Goal: Navigation & Orientation: Understand site structure

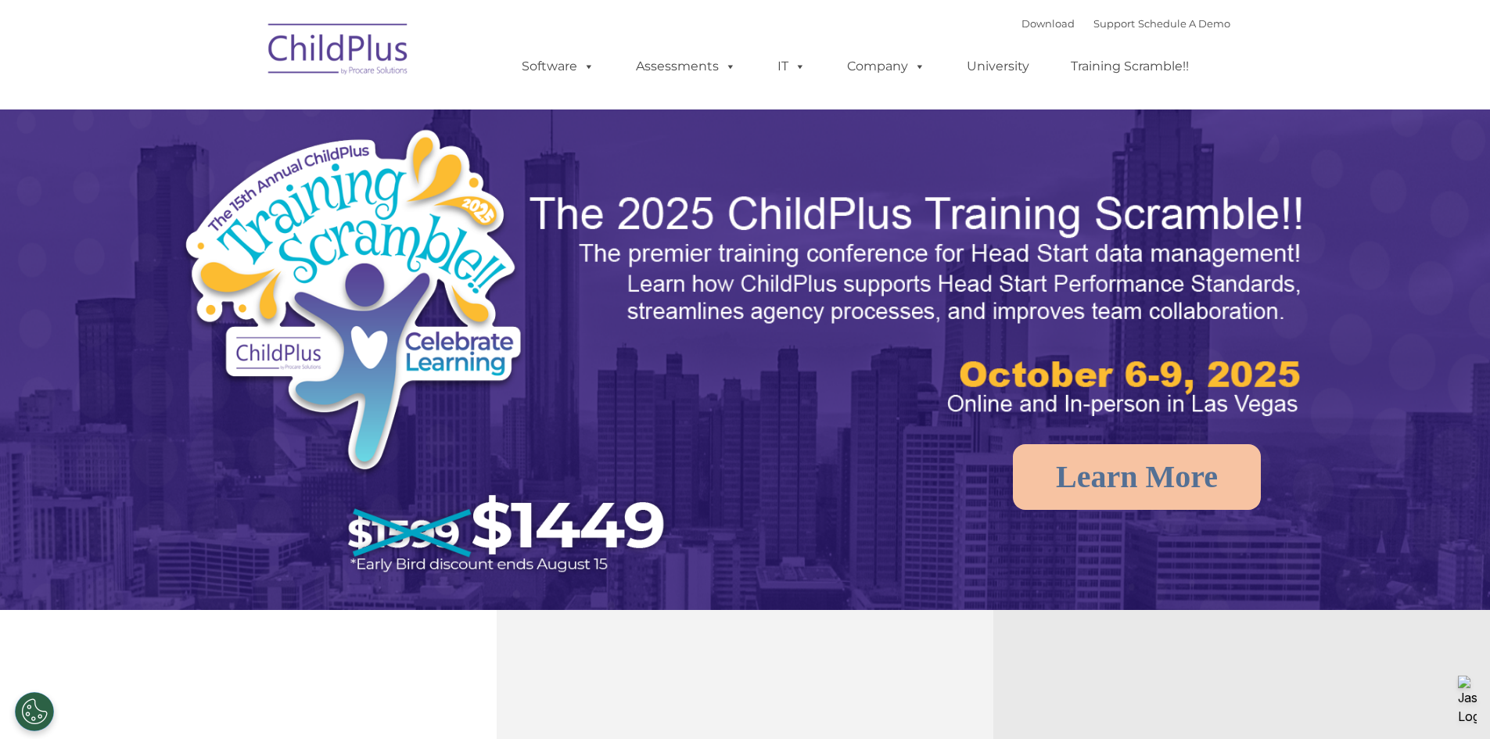
select select "MEDIUM"
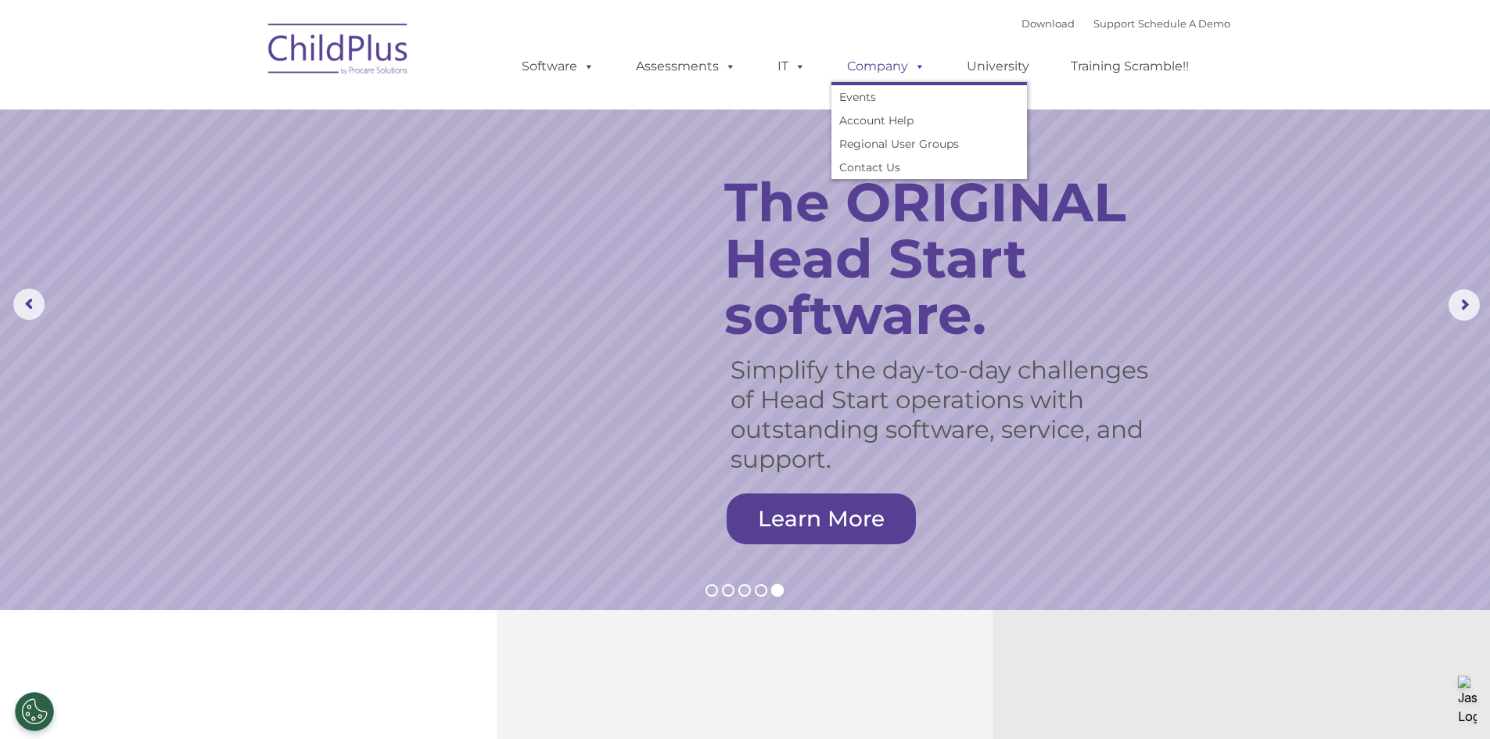
click at [884, 54] on link "Company" at bounding box center [887, 66] width 110 height 31
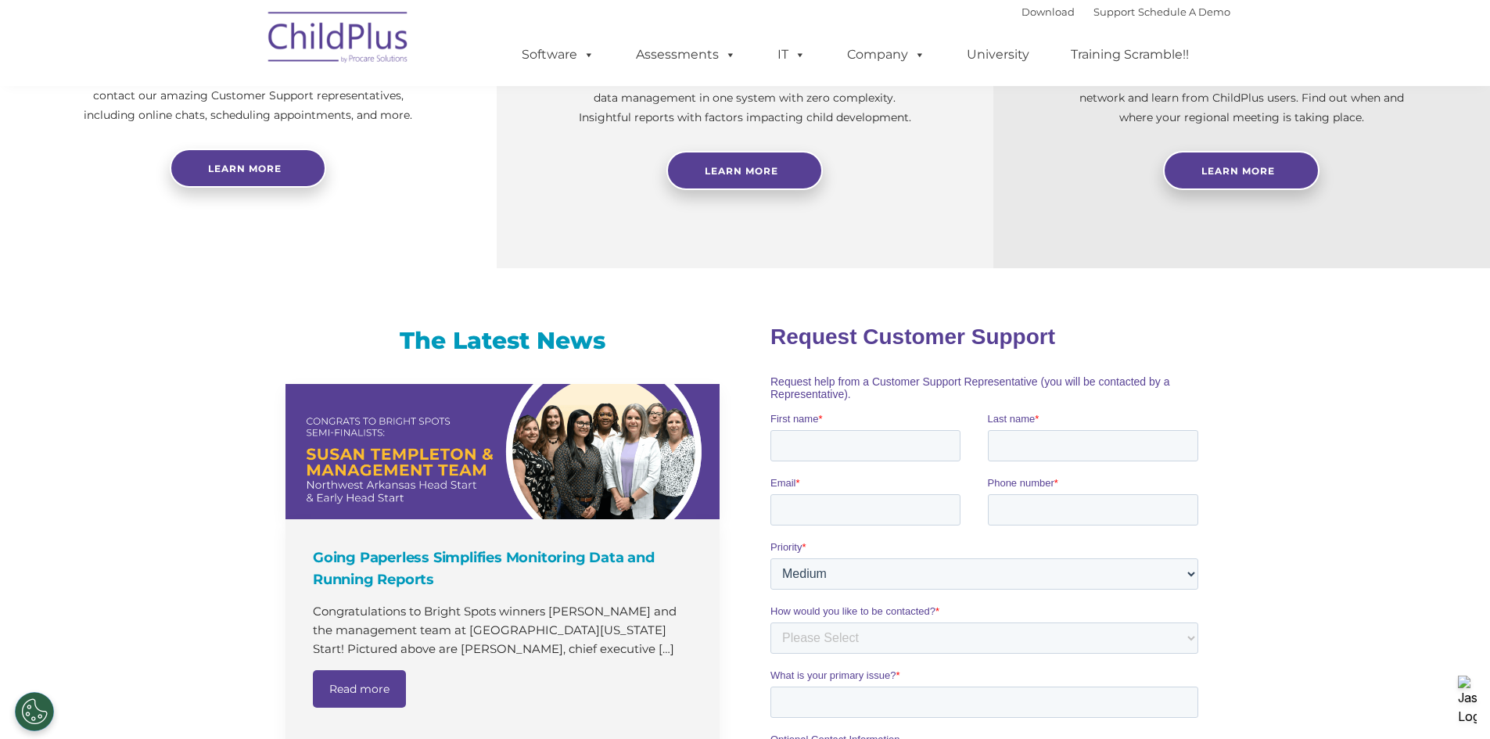
scroll to position [712, 0]
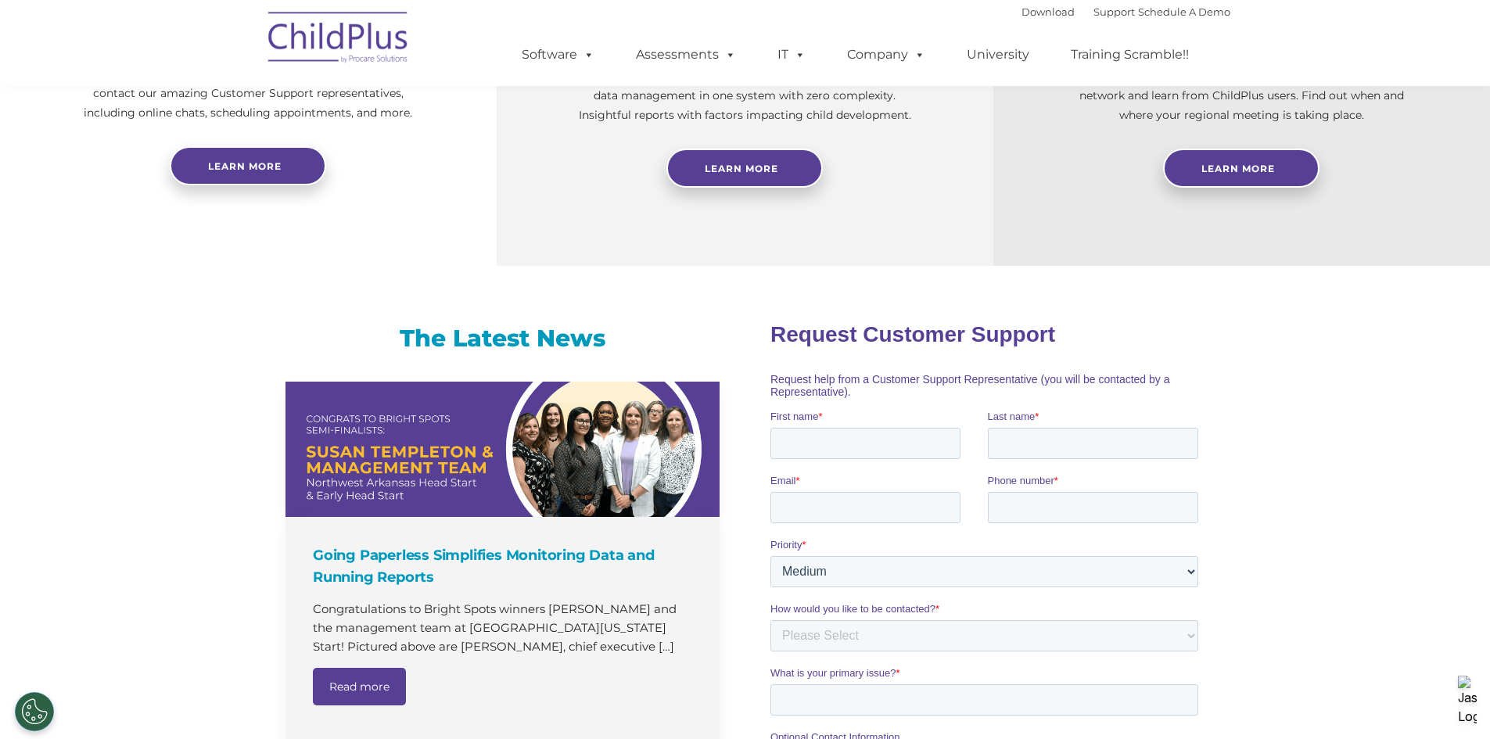
click at [368, 54] on img at bounding box center [339, 40] width 156 height 78
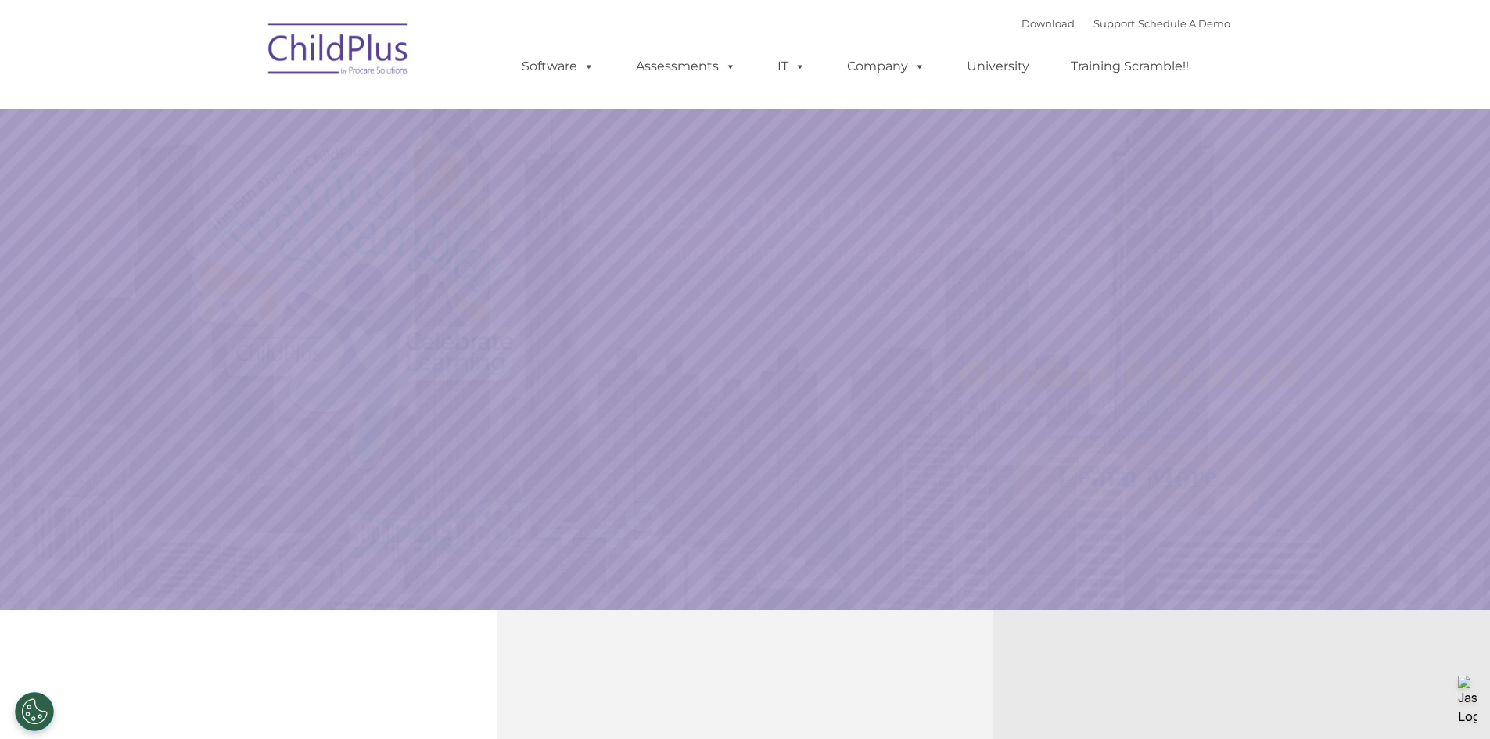
select select "MEDIUM"
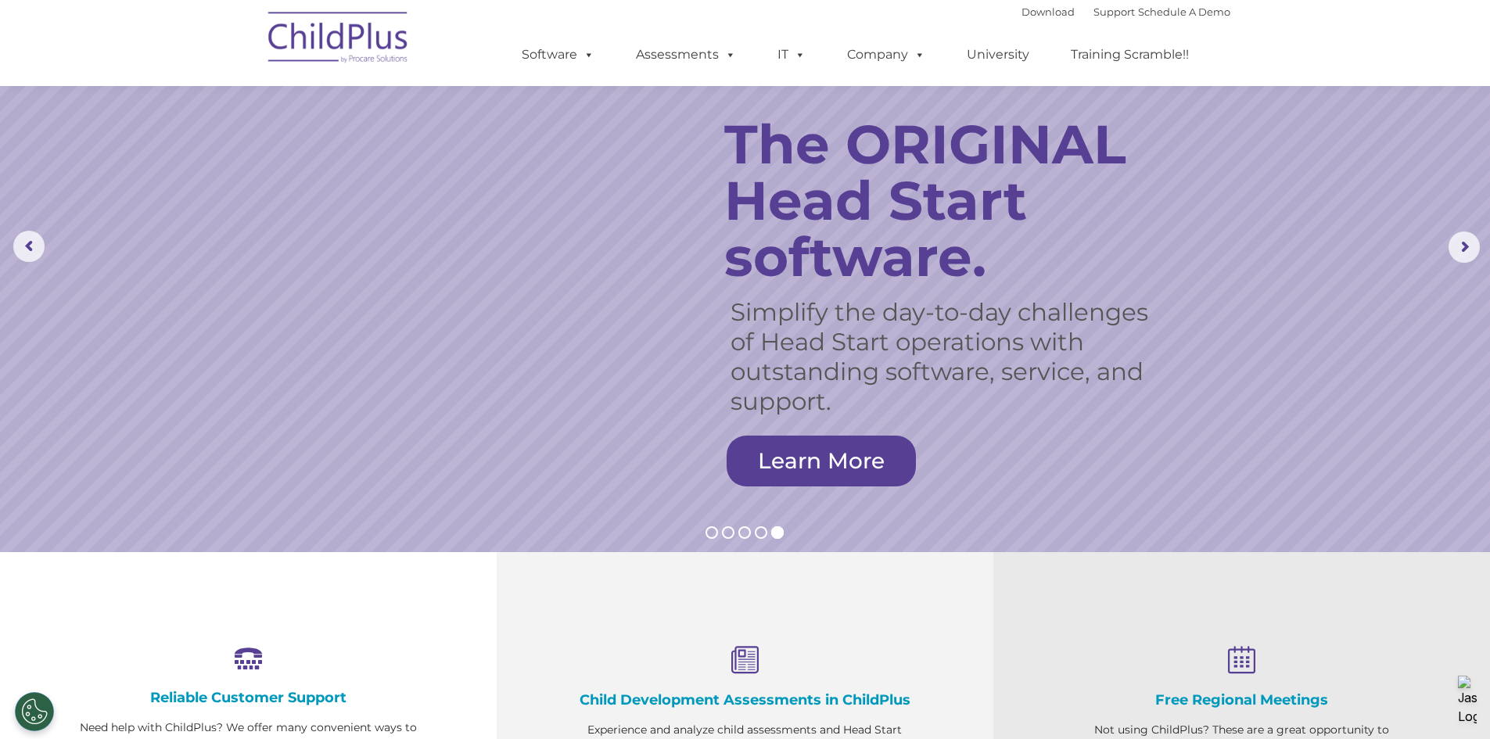
scroll to position [55, 0]
